Goal: Information Seeking & Learning: Learn about a topic

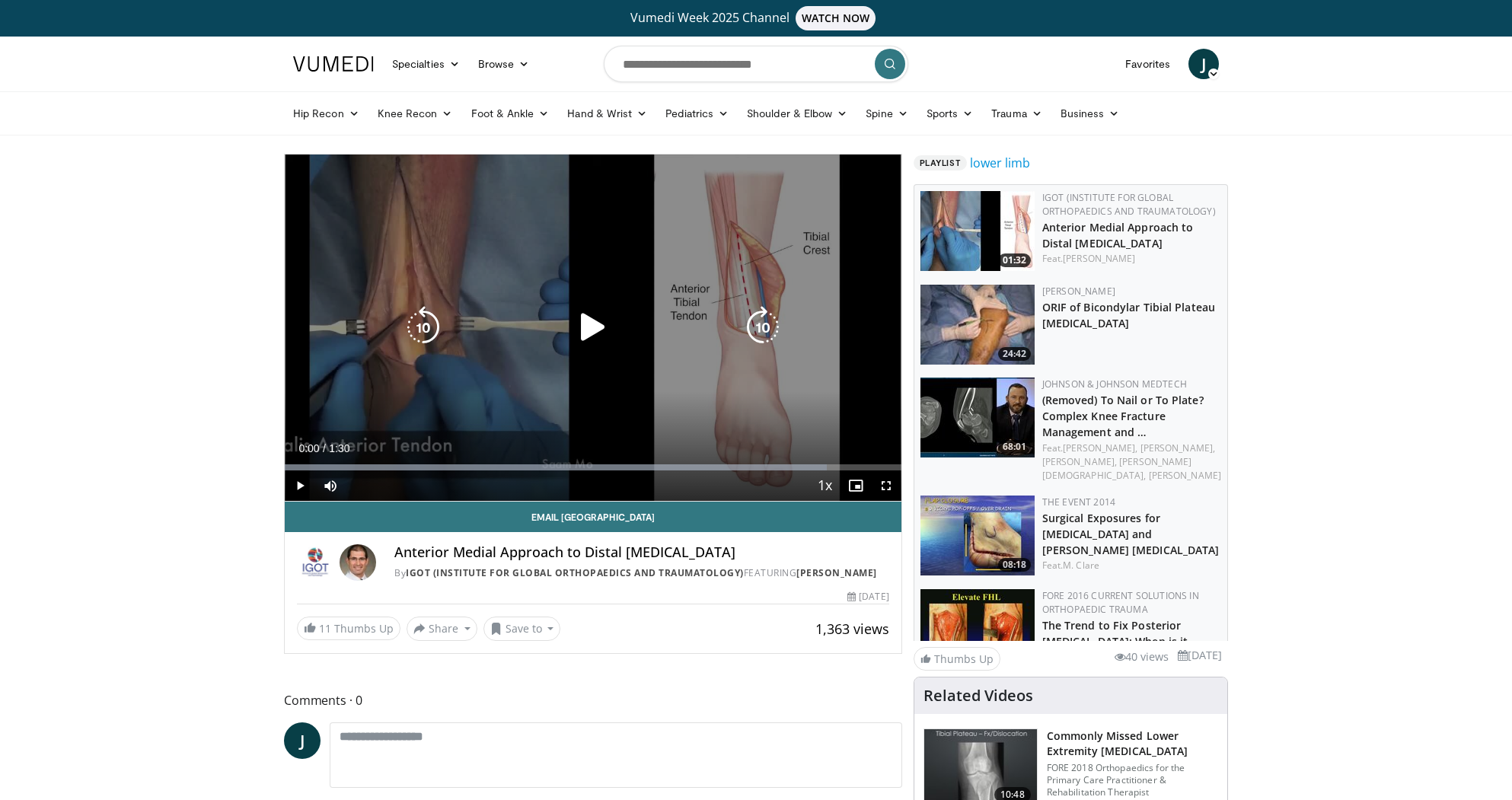
click at [583, 326] on icon "Video Player" at bounding box center [593, 327] width 43 height 43
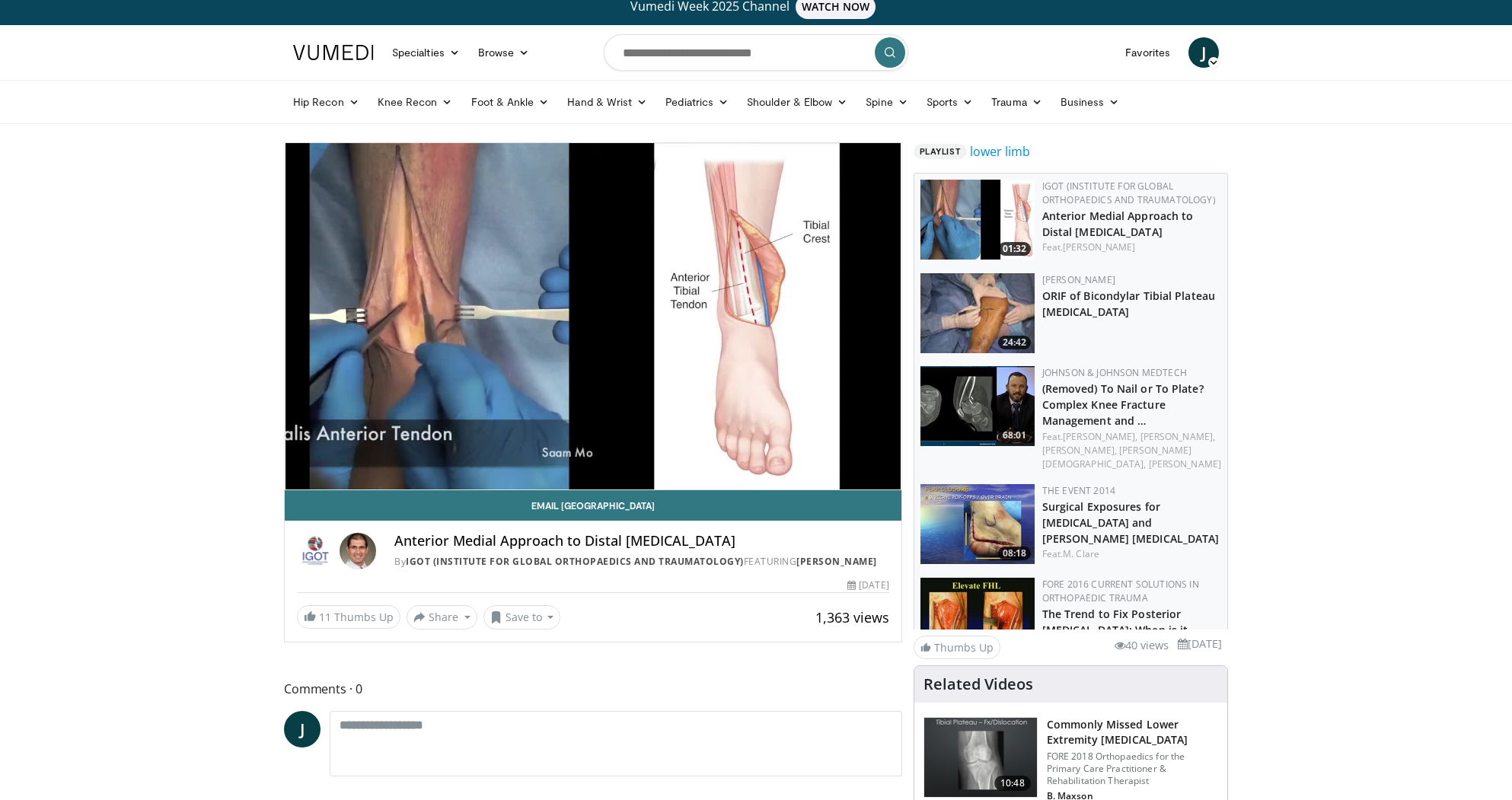
scroll to position [15, 0]
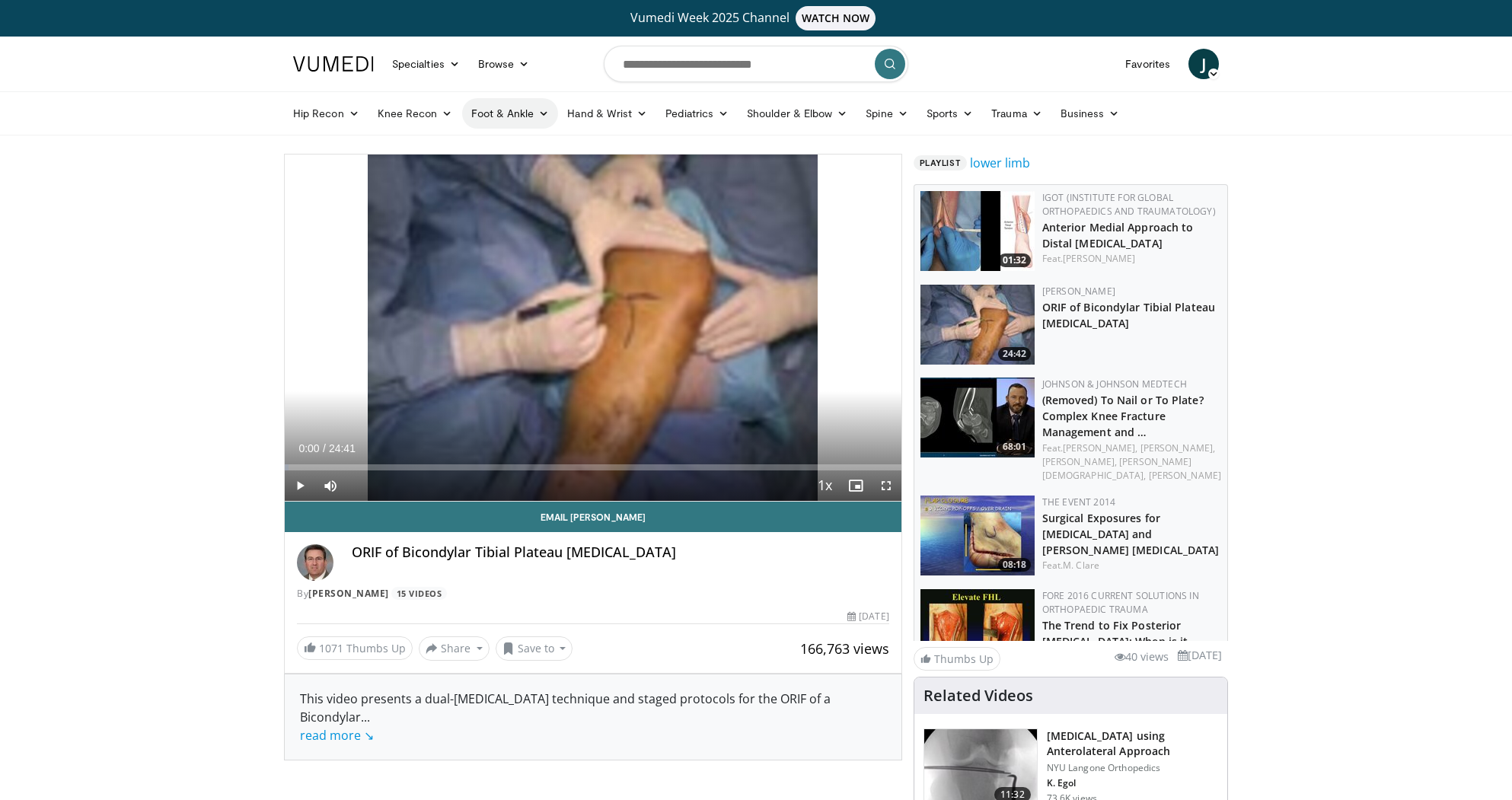
click at [542, 113] on icon at bounding box center [543, 113] width 11 height 11
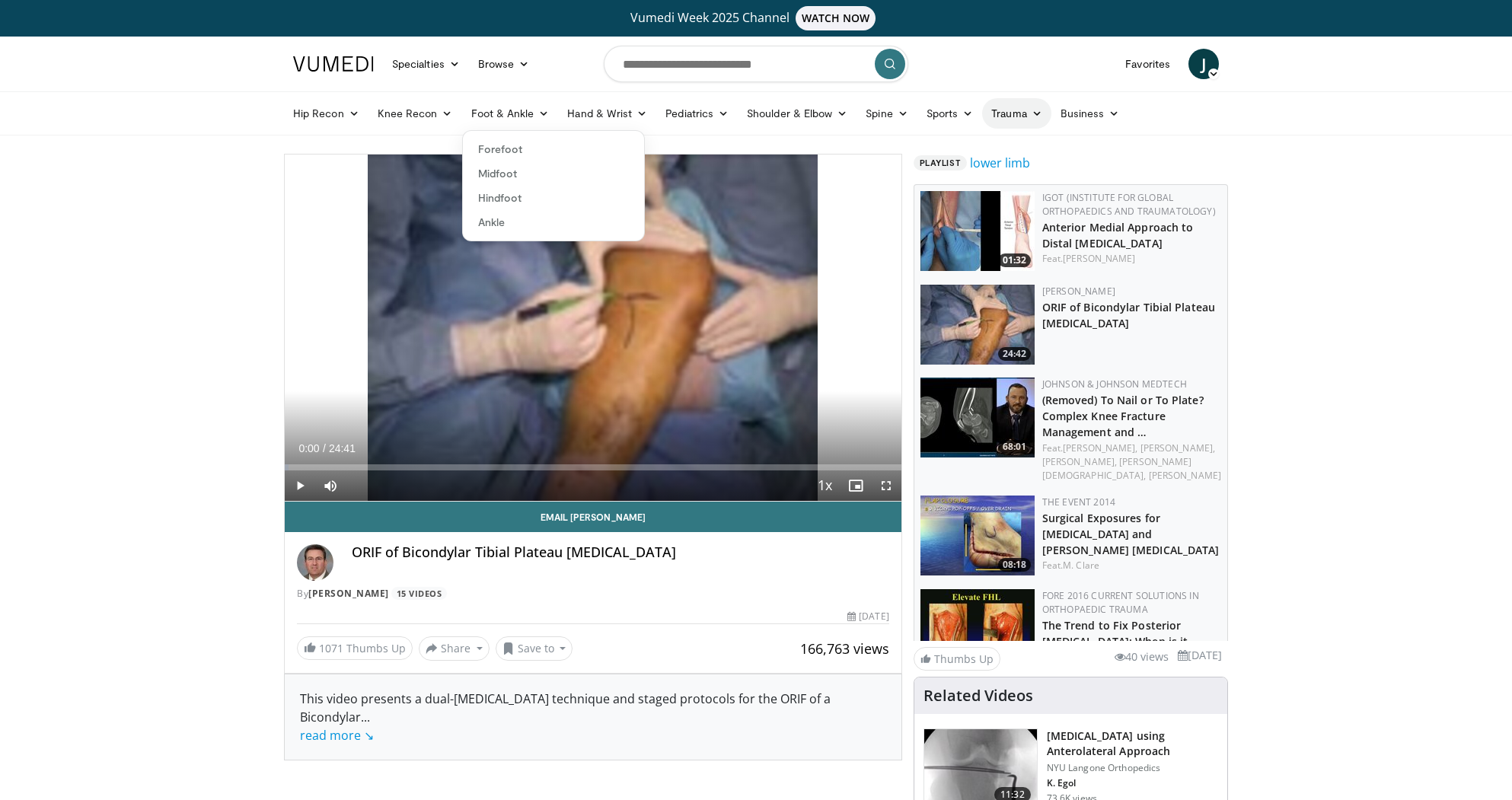
click at [1012, 111] on link "Trauma" at bounding box center [1017, 113] width 69 height 31
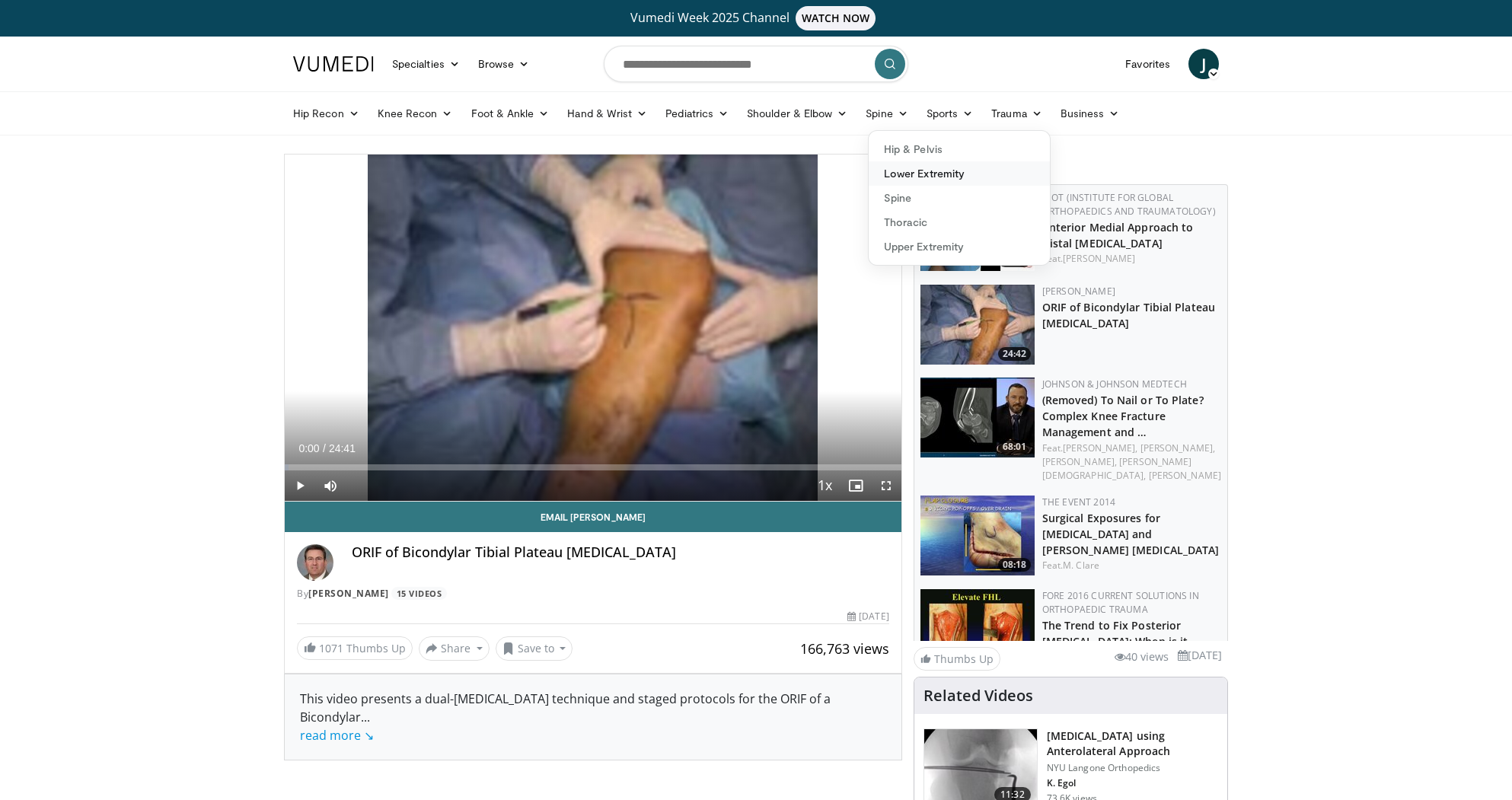
click at [914, 171] on link "Lower Extremity" at bounding box center [959, 173] width 181 height 25
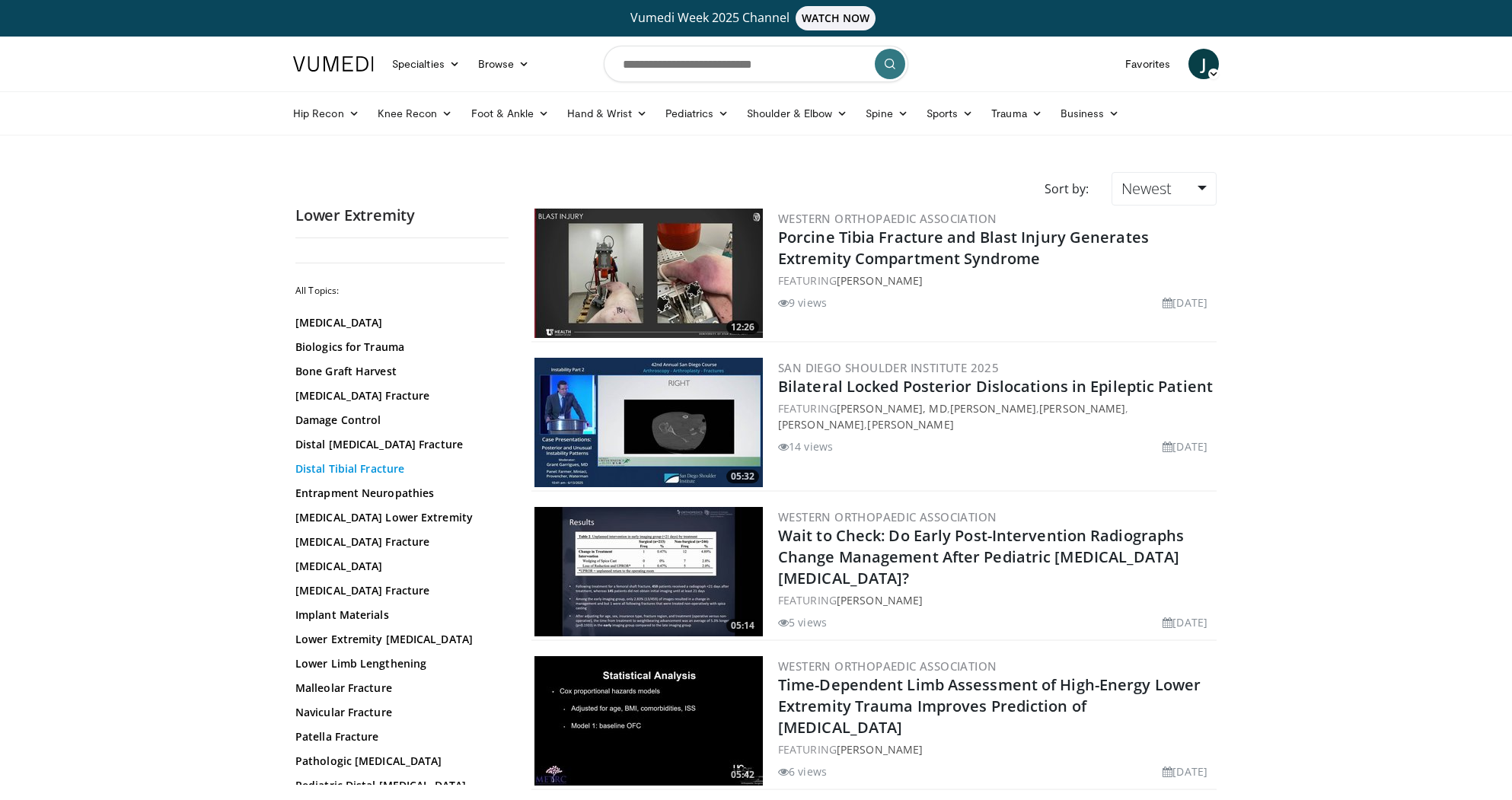
click at [336, 469] on link "Distal Tibial Fracture" at bounding box center [398, 468] width 205 height 15
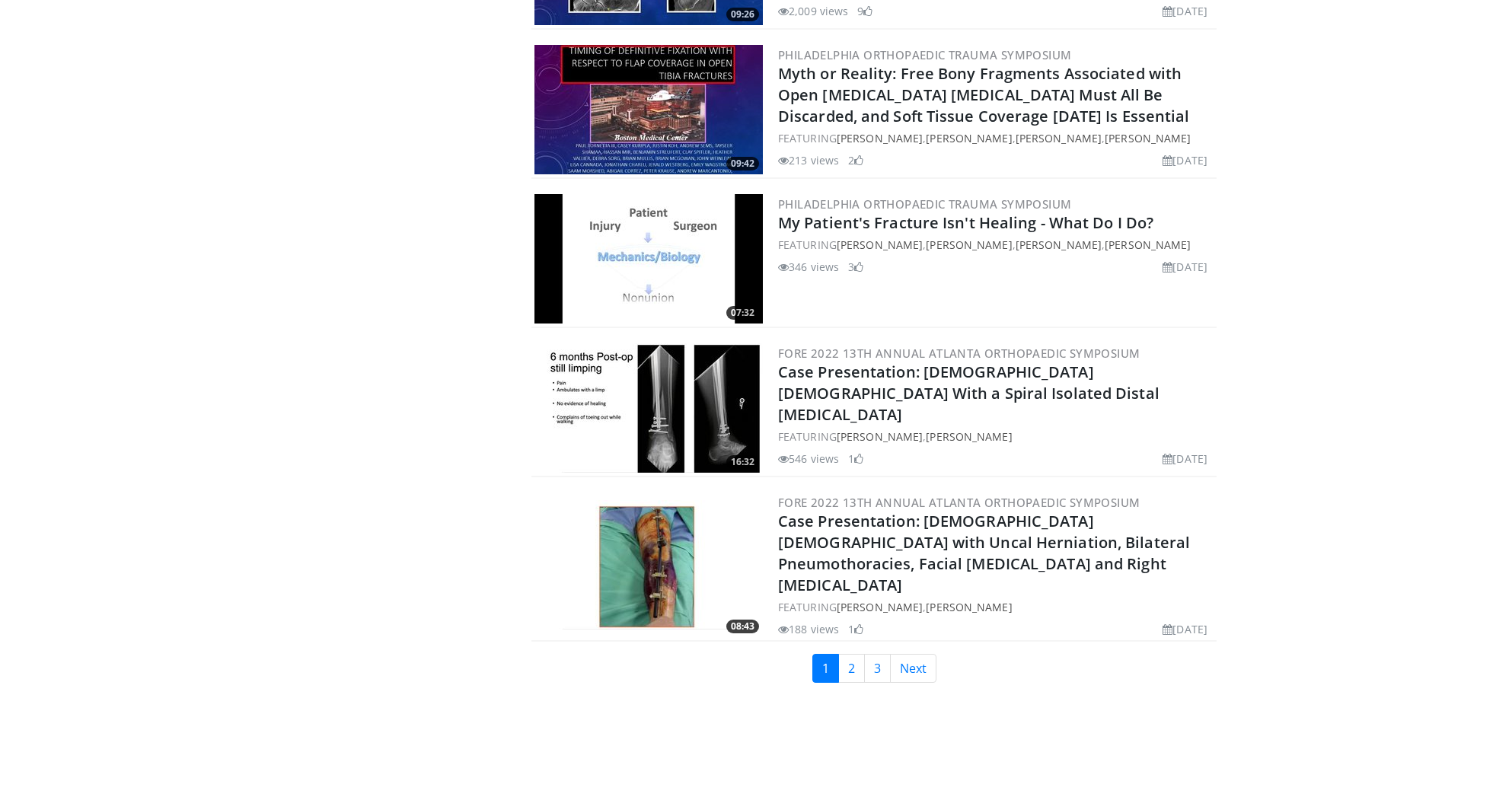
scroll to position [3313, 0]
click at [921, 653] on link "Next" at bounding box center [913, 667] width 47 height 29
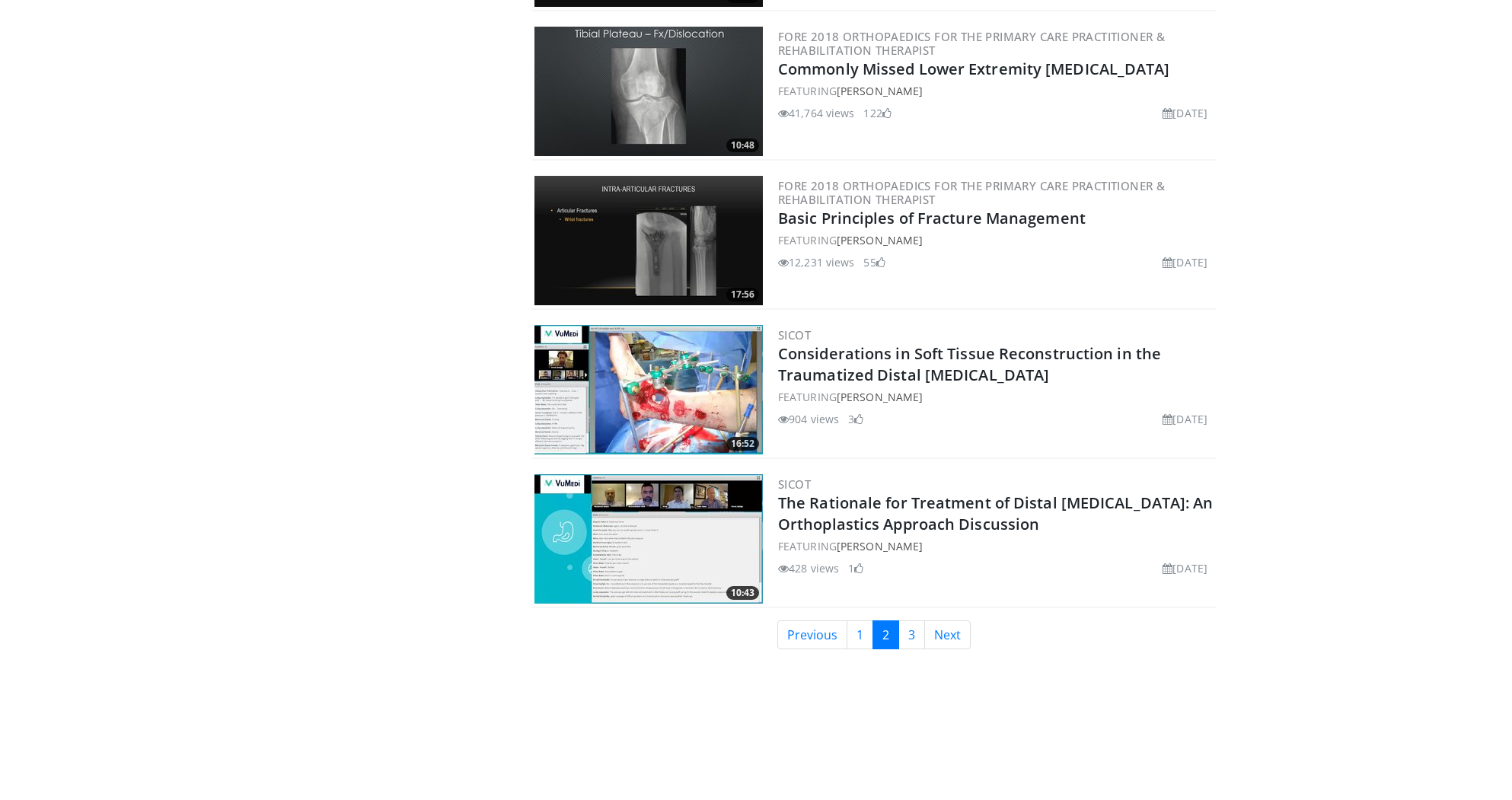
scroll to position [3369, 0]
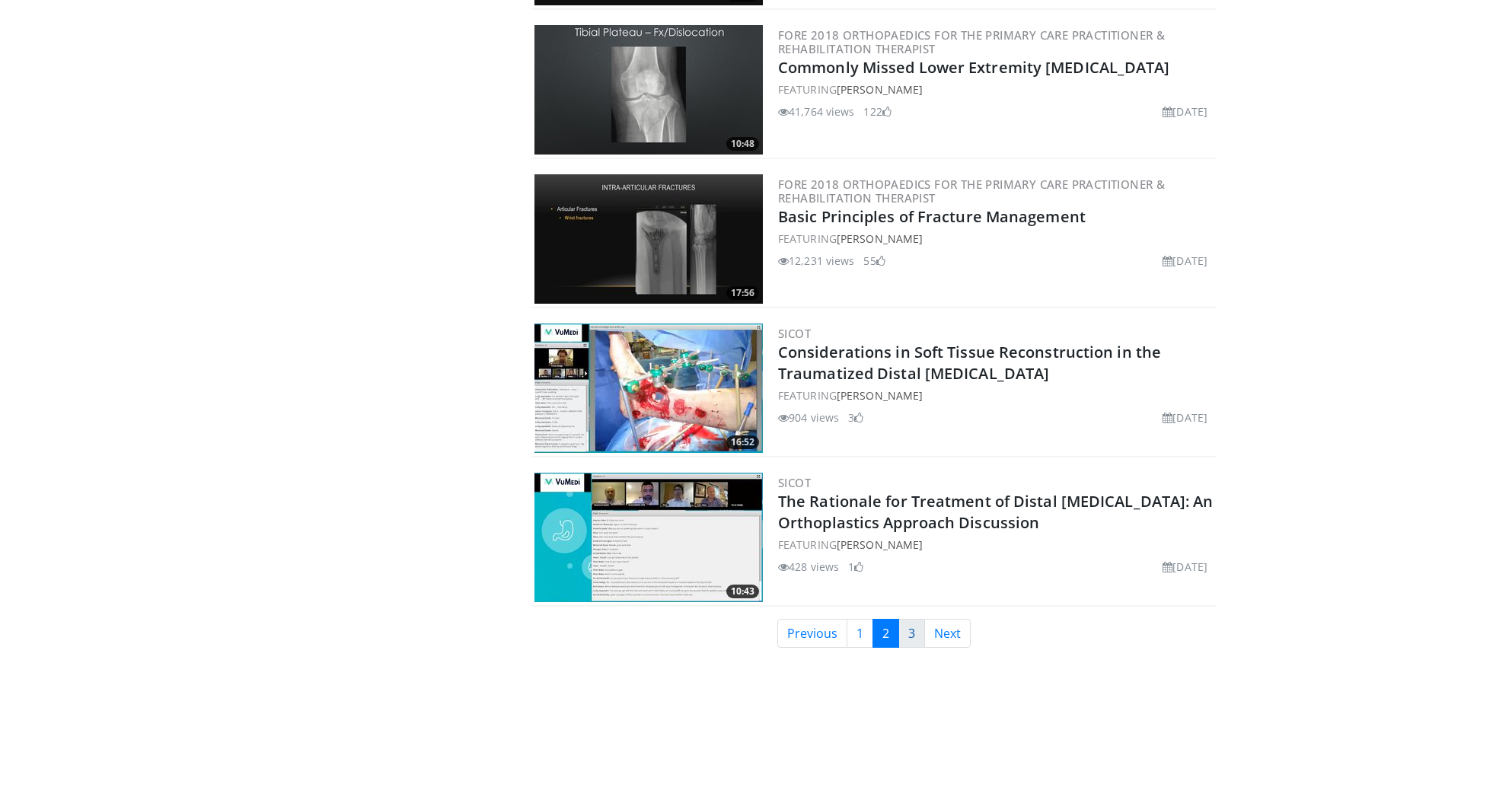
click at [907, 625] on link "3" at bounding box center [911, 632] width 27 height 29
